Goal: Navigation & Orientation: Find specific page/section

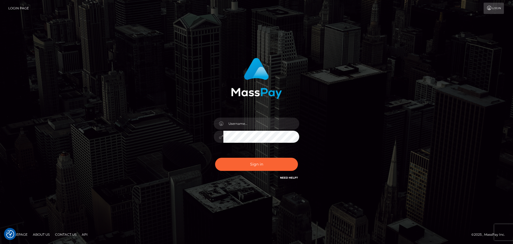
checkbox input "true"
click at [252, 125] on input "text" at bounding box center [261, 123] width 76 height 12
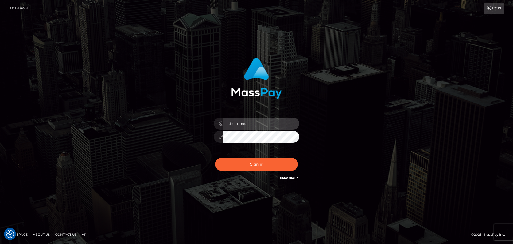
type input "Michelle.T"
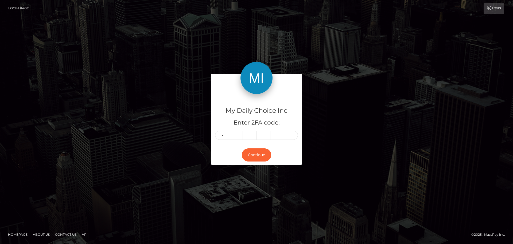
type input "5"
type input "7"
type input "4"
type input "0"
type input "9"
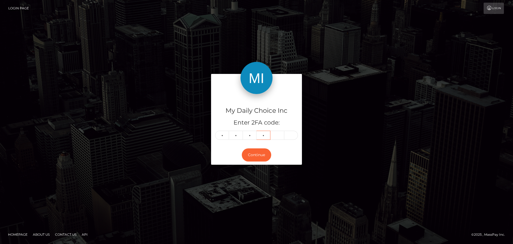
type input "3"
type input "6"
type input "9"
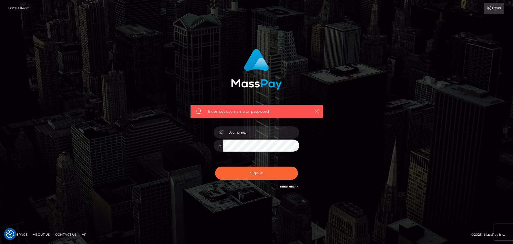
click at [249, 138] on div at bounding box center [257, 142] width 94 height 41
click at [247, 134] on input "text" at bounding box center [261, 132] width 76 height 12
type input "Michelle.T"
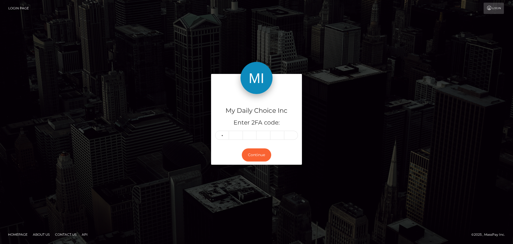
type input "4"
type input "8"
type input "2"
type input "1"
type input "4"
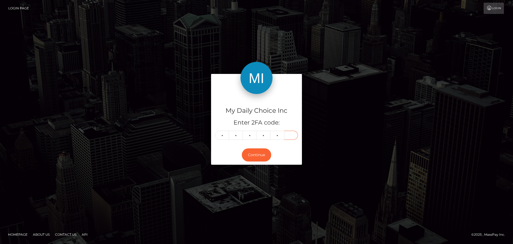
type input "6"
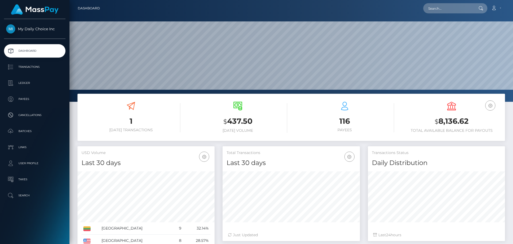
scroll to position [95, 137]
click at [32, 83] on p "Ledger" at bounding box center [34, 83] width 57 height 8
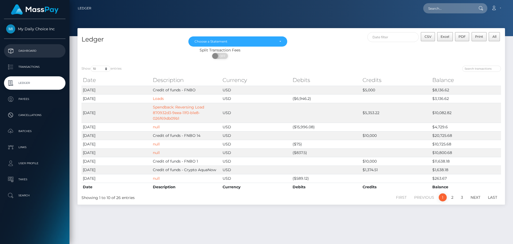
click at [30, 51] on p "Dashboard" at bounding box center [34, 51] width 57 height 8
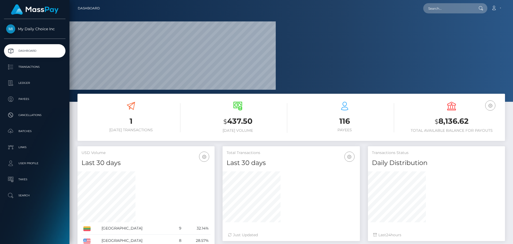
scroll to position [95, 137]
